Goal: Task Accomplishment & Management: Use online tool/utility

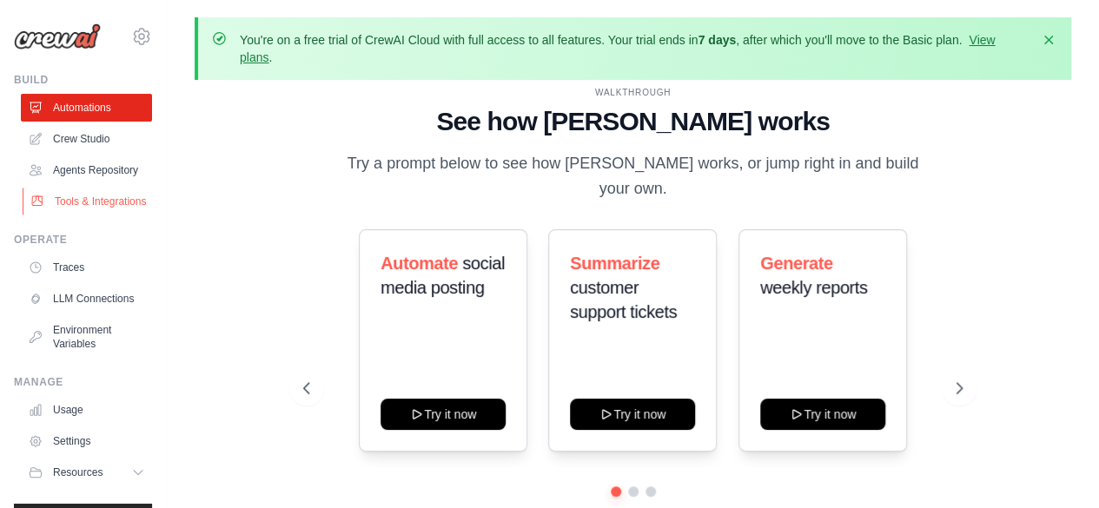
click at [87, 216] on link "Tools & Integrations" at bounding box center [88, 202] width 131 height 28
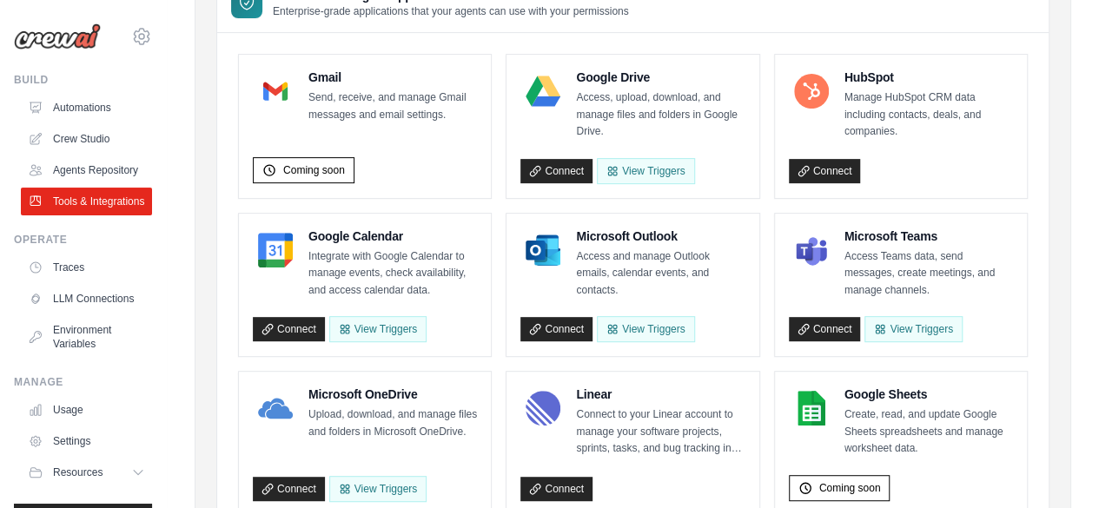
scroll to position [233, 0]
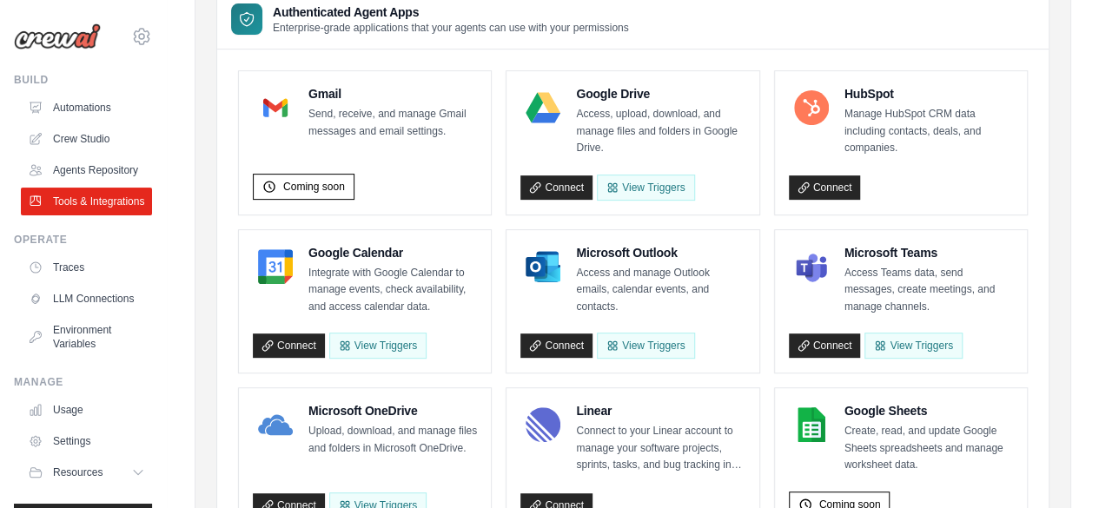
click at [393, 110] on p "Send, receive, and manage Gmail messages and email settings." at bounding box center [393, 123] width 169 height 34
click at [369, 147] on div "Gmail Send, receive, and manage Gmail messages and email settings. Coming soon" at bounding box center [365, 143] width 224 height 116
drag, startPoint x: 306, startPoint y: 111, endPoint x: 468, endPoint y: 132, distance: 163.0
click at [468, 132] on div "Gmail Send, receive, and manage Gmail messages and email settings." at bounding box center [365, 112] width 224 height 55
click at [468, 132] on p "Send, receive, and manage Gmail messages and email settings." at bounding box center [393, 123] width 169 height 34
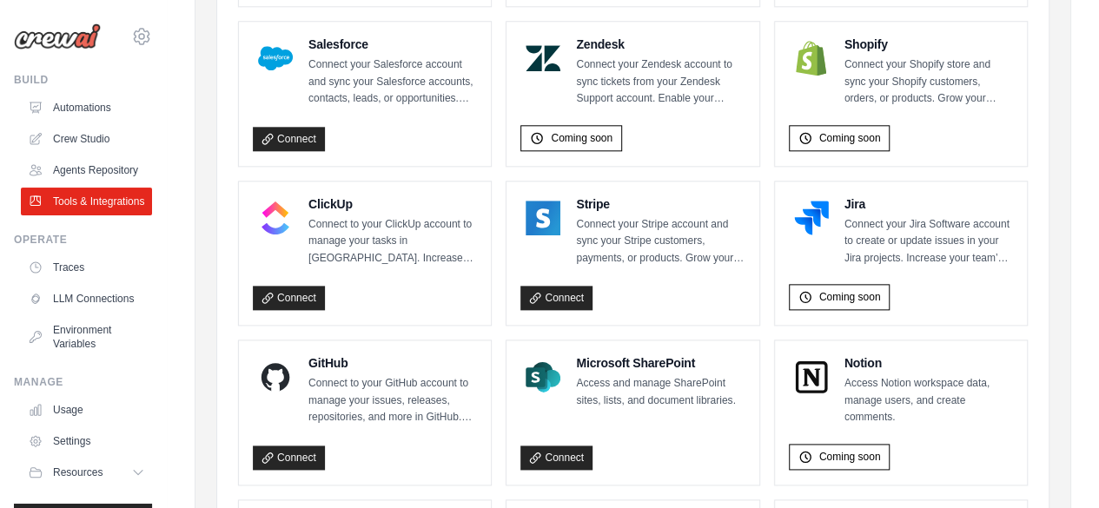
scroll to position [920, 0]
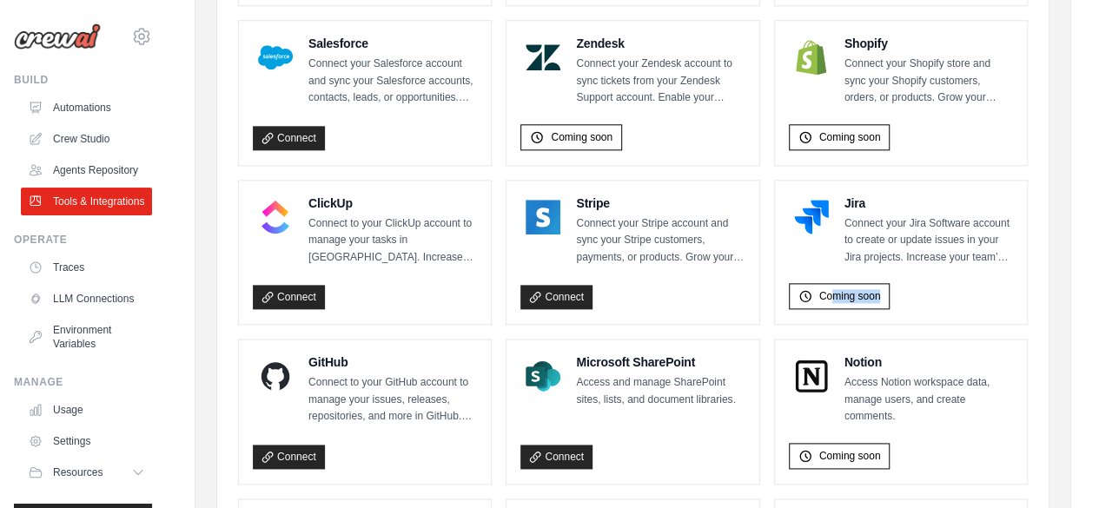
drag, startPoint x: 829, startPoint y: 289, endPoint x: 890, endPoint y: 287, distance: 60.9
click at [890, 287] on div "Coming soon" at bounding box center [901, 293] width 224 height 34
click at [868, 324] on ul "Gmail Send, receive, and manage Gmail messages and email settings. Coming soon …" at bounding box center [633, 94] width 790 height 1420
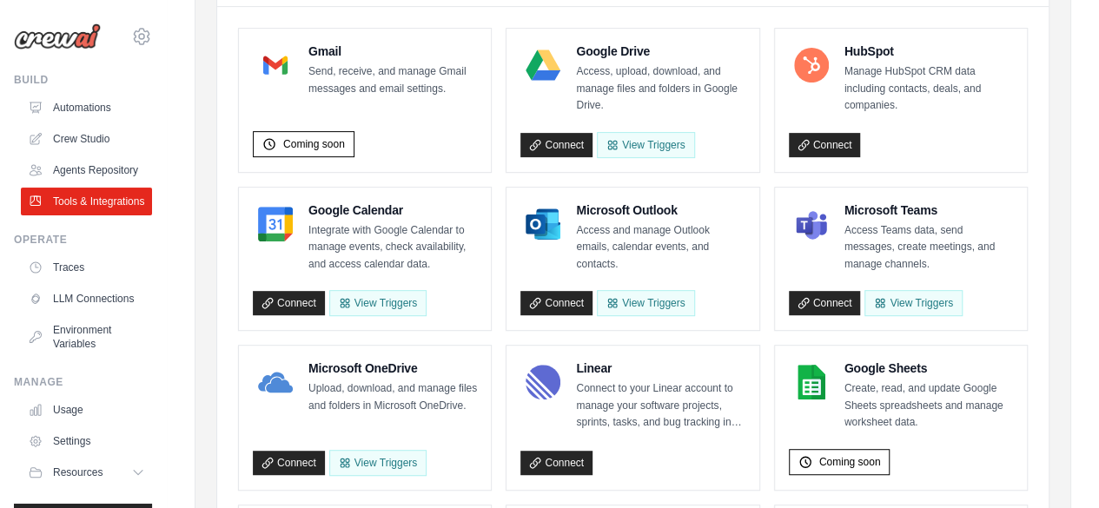
scroll to position [0, 0]
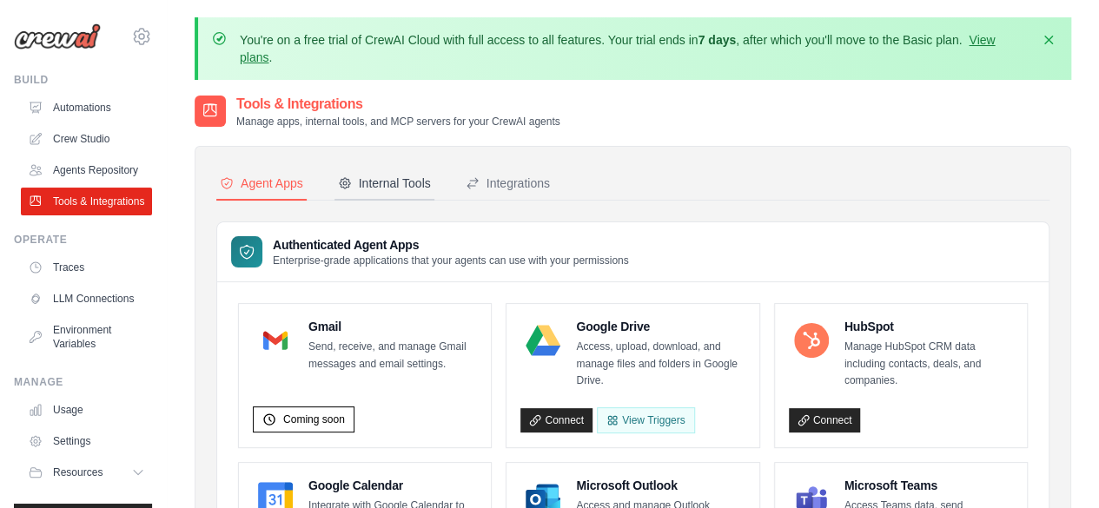
click at [375, 185] on div "Internal Tools" at bounding box center [384, 183] width 93 height 17
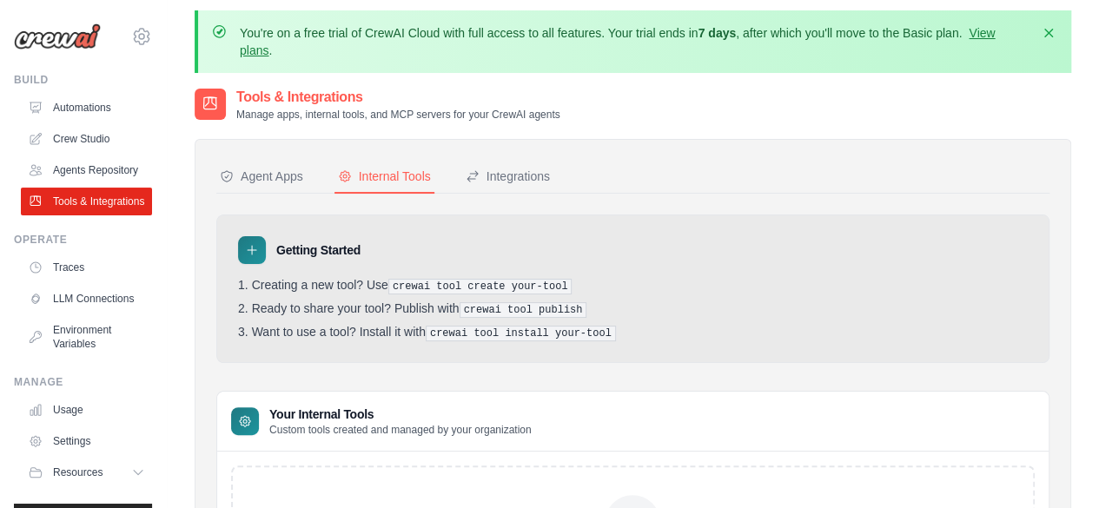
scroll to position [6, 0]
click at [502, 175] on div "Integrations" at bounding box center [508, 177] width 84 height 17
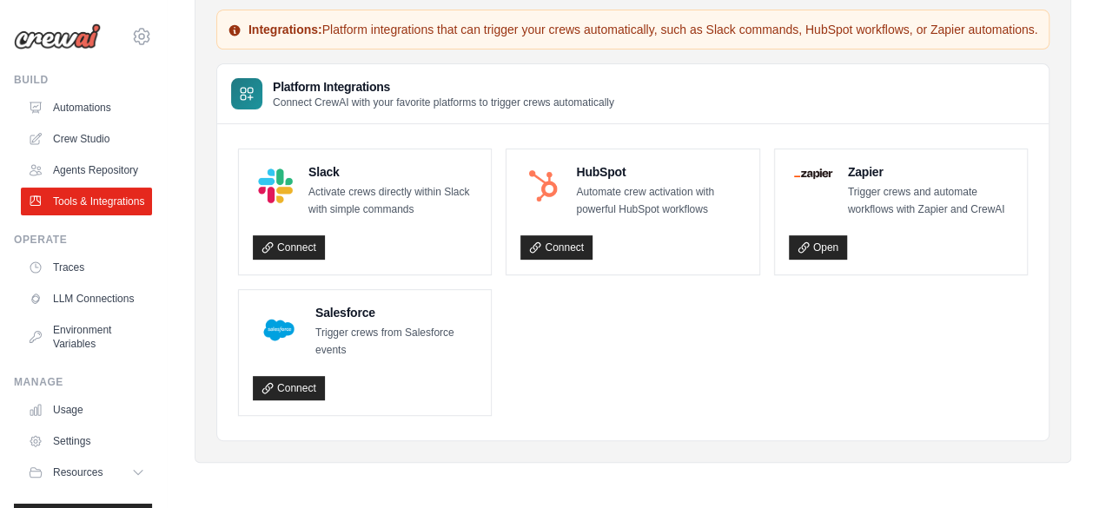
scroll to position [224, 0]
